Goal: Task Accomplishment & Management: Manage account settings

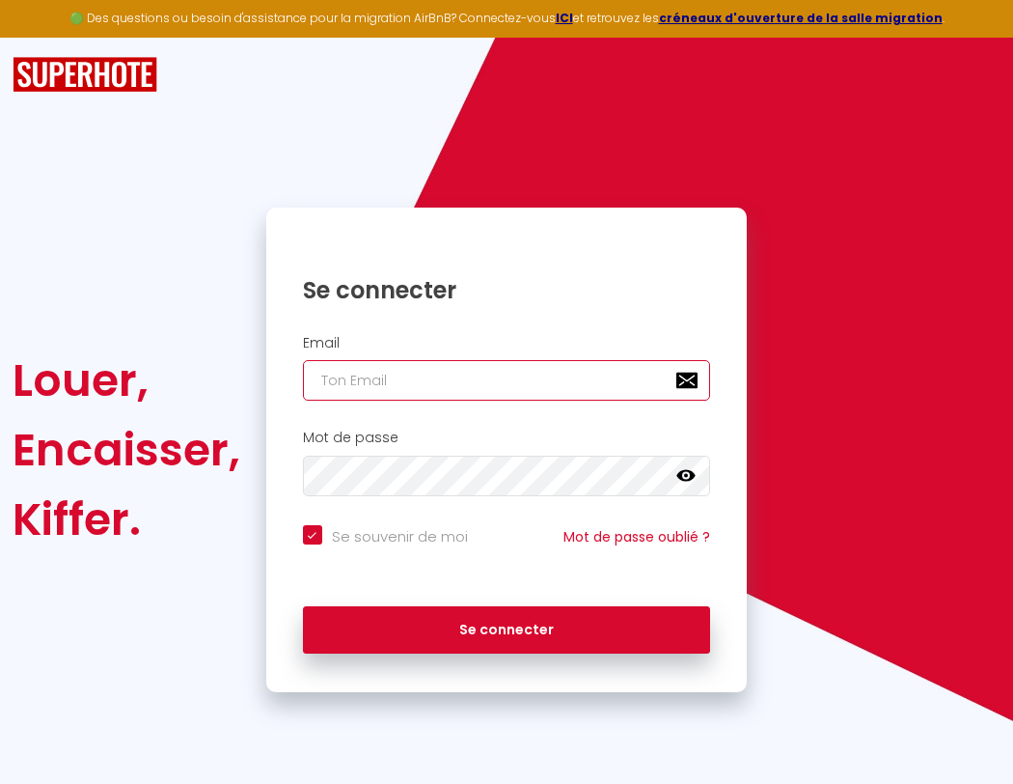
type input "l"
checkbox input "true"
type input "le"
checkbox input "true"
type input "les"
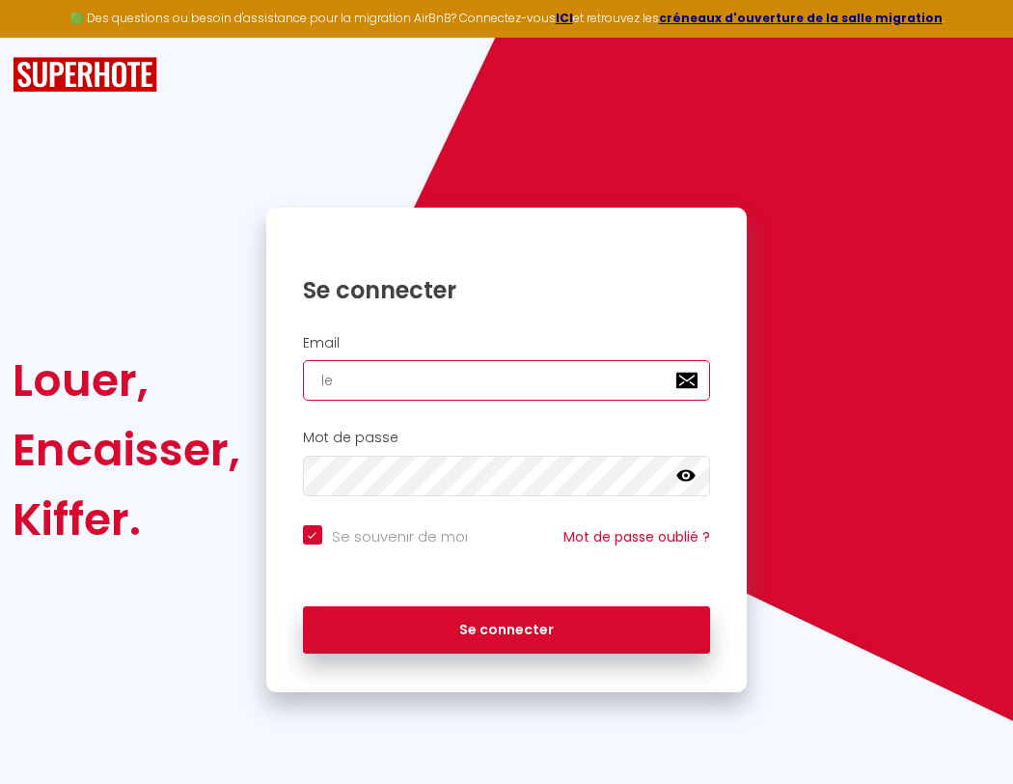
checkbox input "true"
type input "lesp"
checkbox input "true"
type input "lespa"
checkbox input "true"
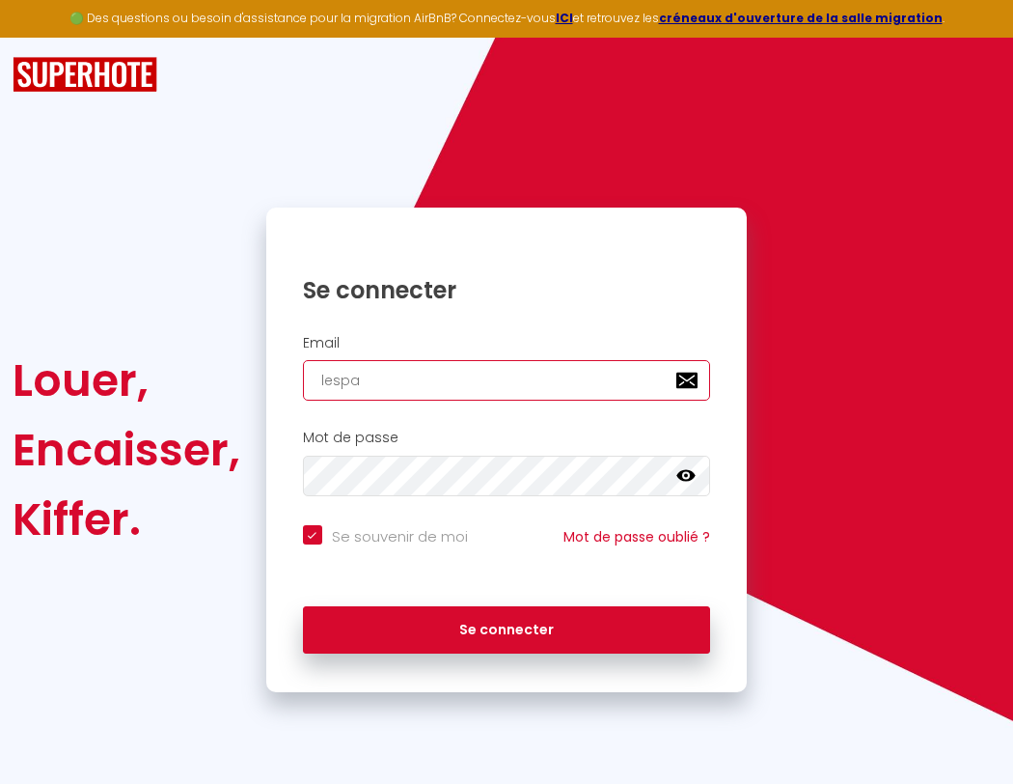
type input "lespac"
checkbox input "true"
type input "lespace"
checkbox input "true"
type input "l"
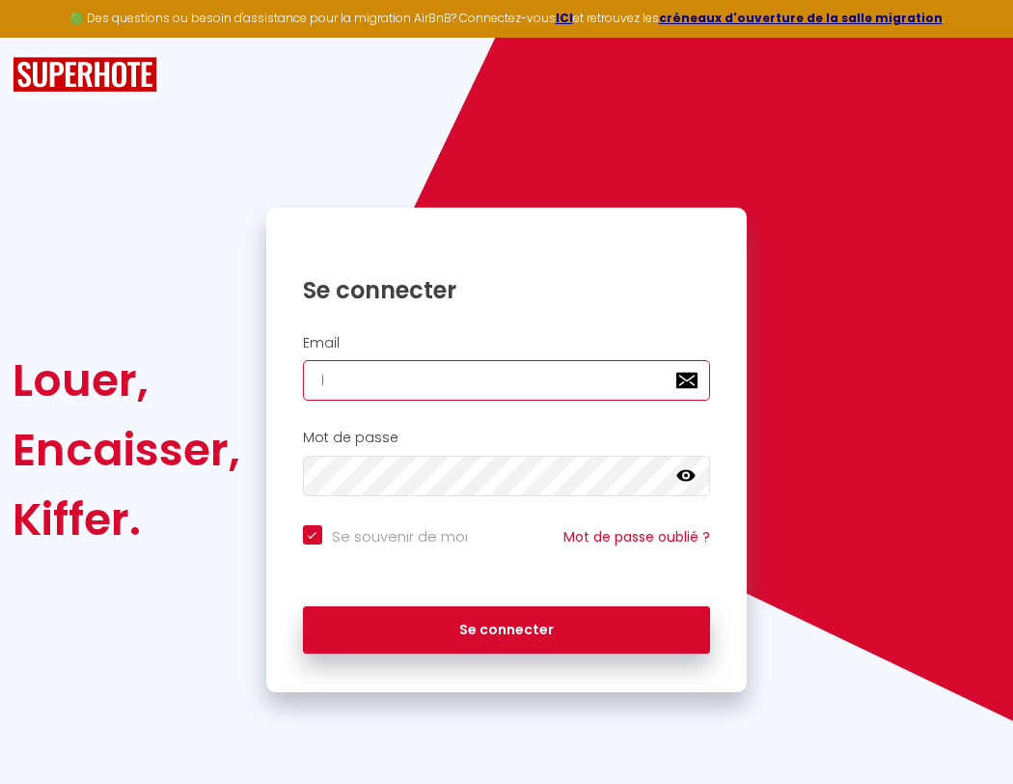
checkbox input "true"
type input "le"
checkbox input "true"
type input "les"
checkbox input "true"
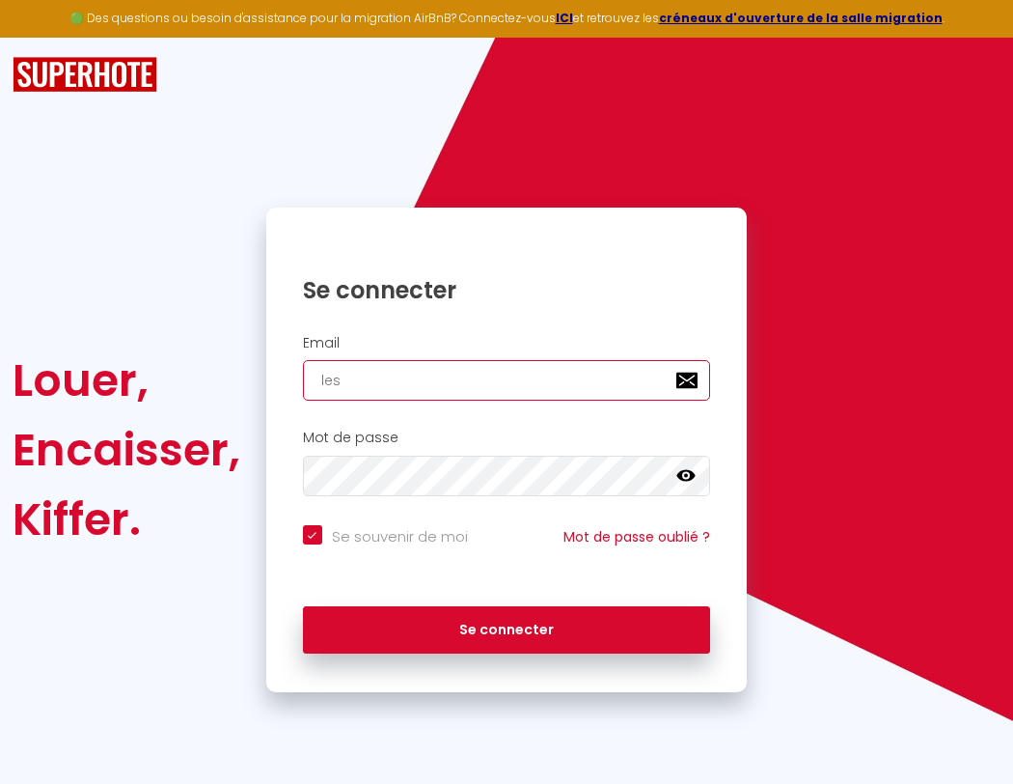
type input "lesp"
checkbox input "true"
type input "lespa"
checkbox input "true"
type input "lespac"
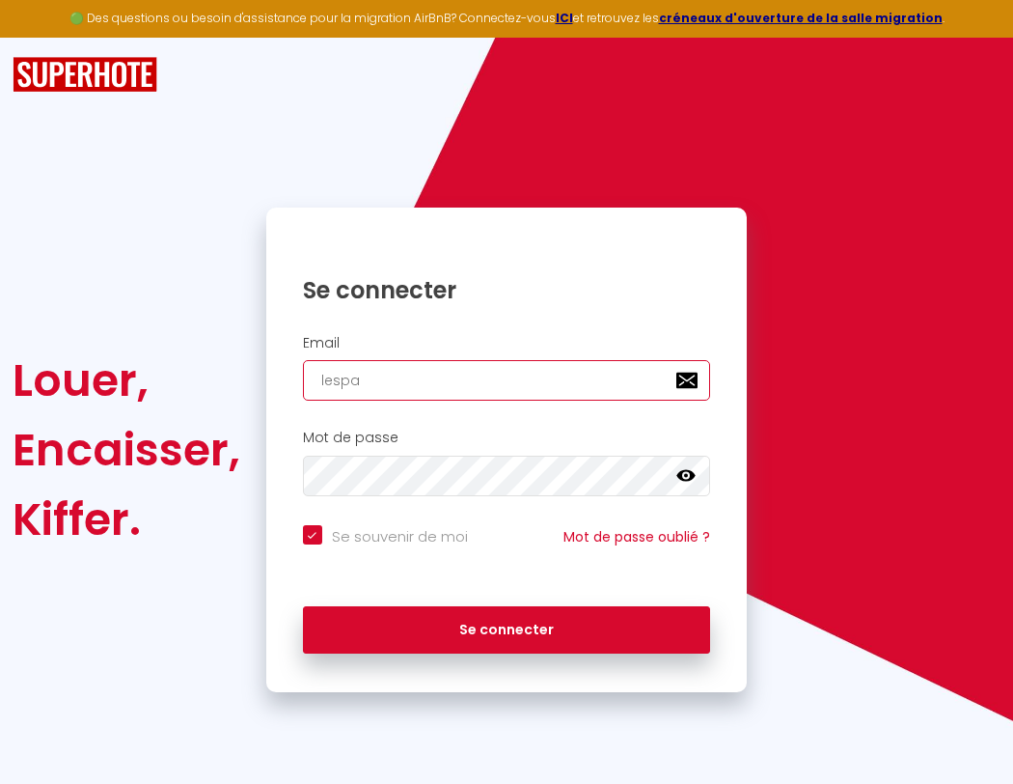
checkbox input "true"
type input "lespace"
checkbox input "true"
type input "l"
checkbox input "true"
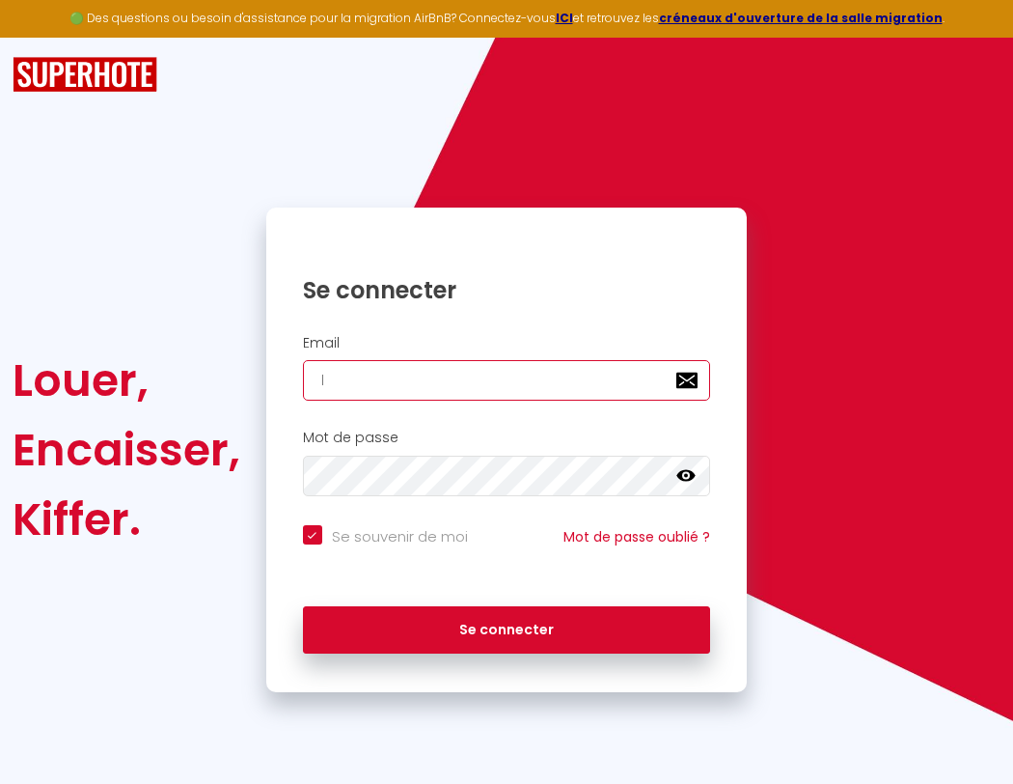
type input "lespaced"
checkbox input "true"
type input "lespacede"
checkbox input "true"
type input "lespacedet"
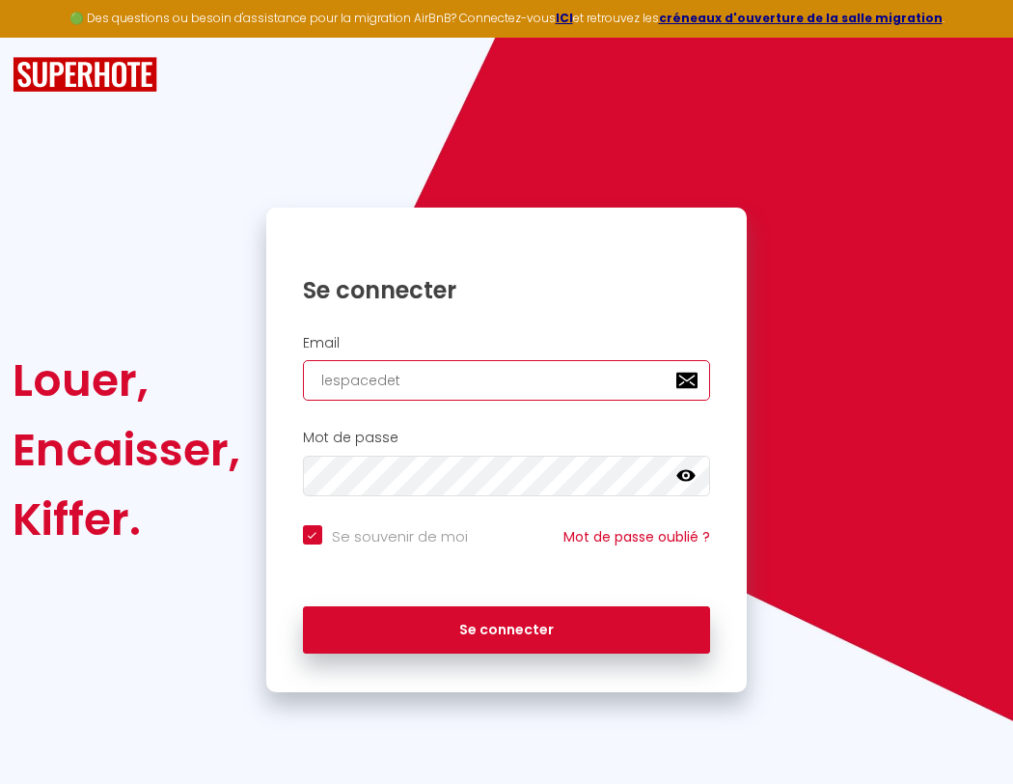
checkbox input "true"
type input "lesp"
checkbox input "true"
type input "lespacedete"
checkbox input "true"
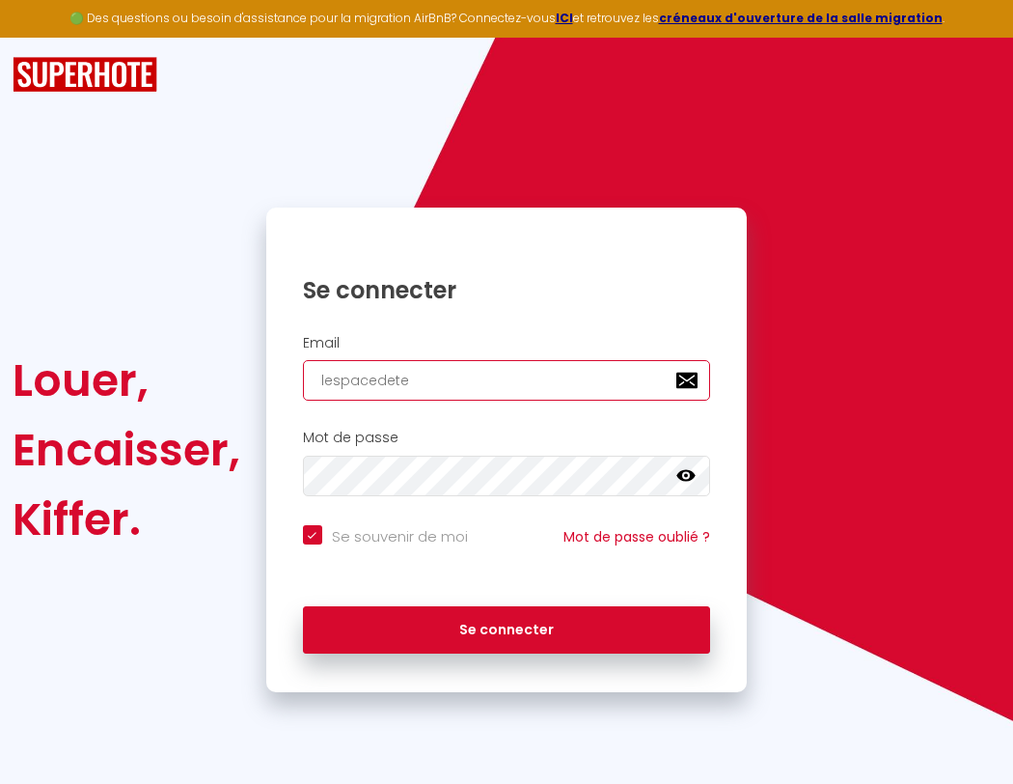
type input "lespa"
checkbox input "true"
type input "lespacedeten"
checkbox input "true"
